Goal: Navigation & Orientation: Understand site structure

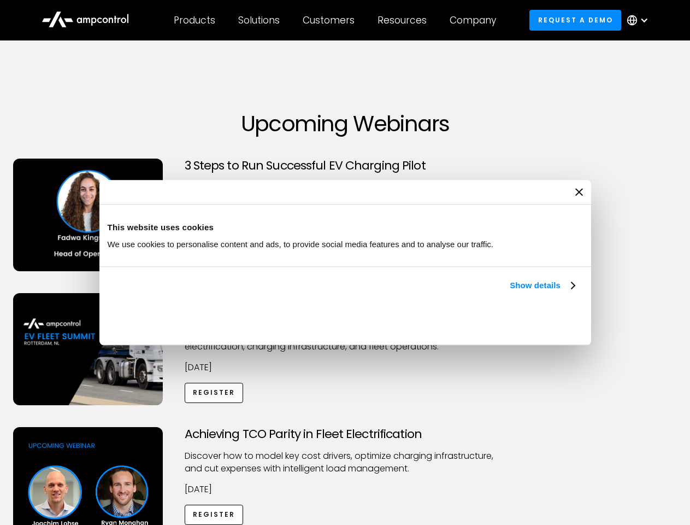
click at [510, 292] on link "Show details" at bounding box center [542, 285] width 64 height 13
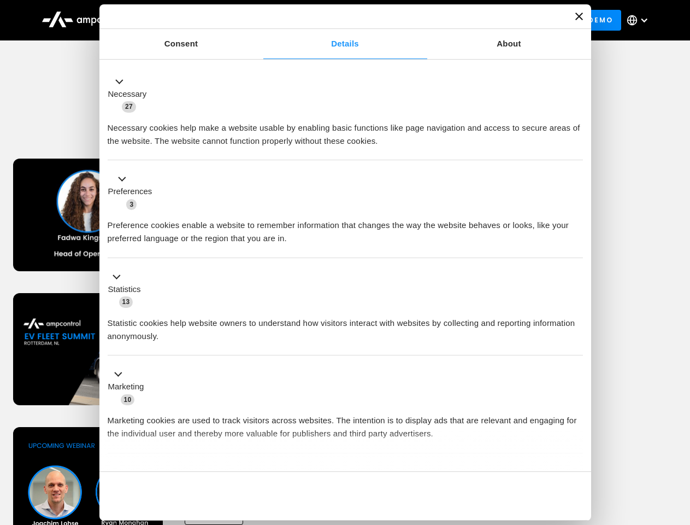
click at [576, 148] on div "Necessary cookies help make a website usable by enabling basic functions like p…" at bounding box center [345, 130] width 475 height 34
click at [678, 440] on div "Achieving TCO Parity in Fleet Electrification Discover how to model key cost dr…" at bounding box center [345, 513] width 686 height 172
click at [336, 20] on div "Customers" at bounding box center [329, 20] width 52 height 12
click at [194, 20] on div "Products" at bounding box center [195, 20] width 42 height 12
click at [260, 20] on div "Solutions" at bounding box center [259, 20] width 42 height 12
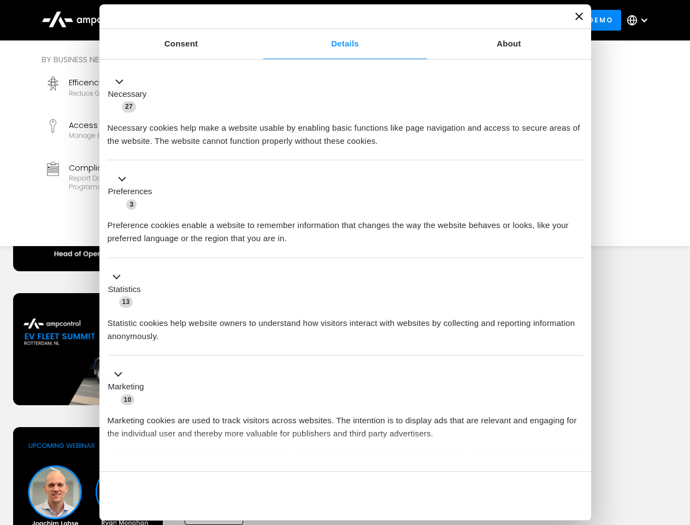
click at [331, 20] on div "Customers" at bounding box center [329, 20] width 52 height 12
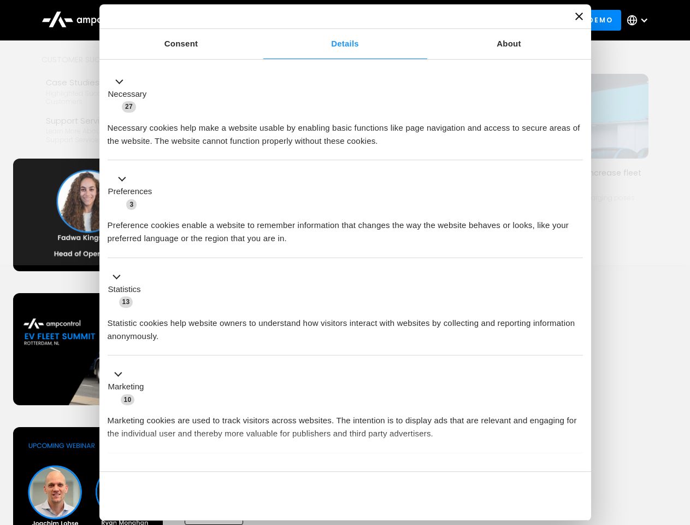
click at [404, 20] on div "Resources" at bounding box center [402, 20] width 49 height 12
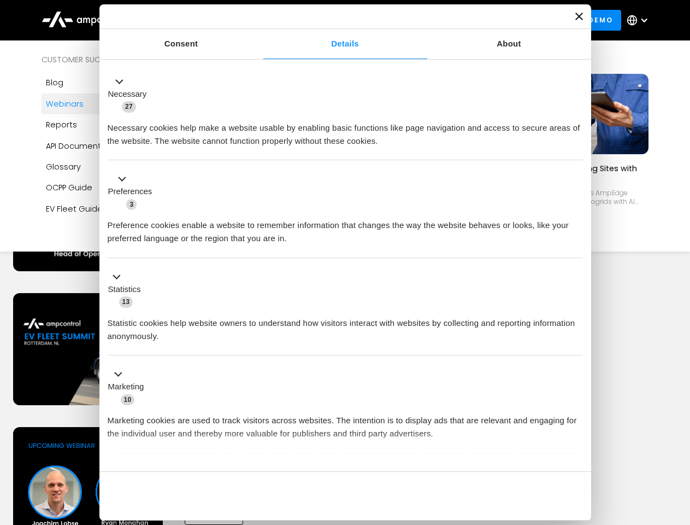
click at [476, 20] on div "Company" at bounding box center [473, 20] width 46 height 12
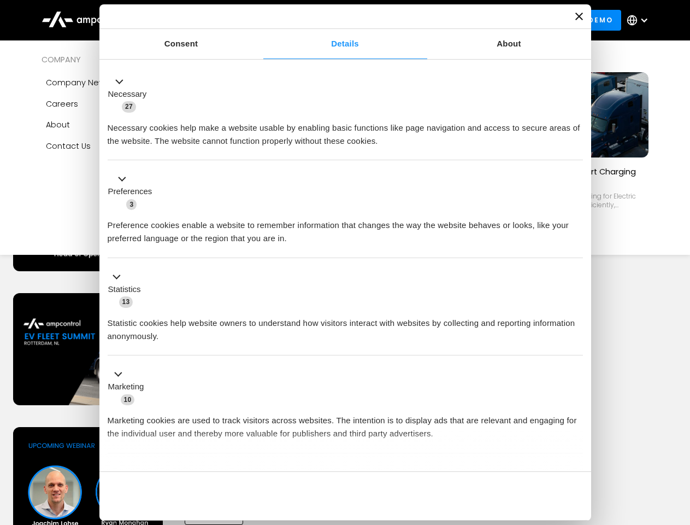
click at [640, 20] on div at bounding box center [644, 20] width 9 height 9
